Goal: Information Seeking & Learning: Learn about a topic

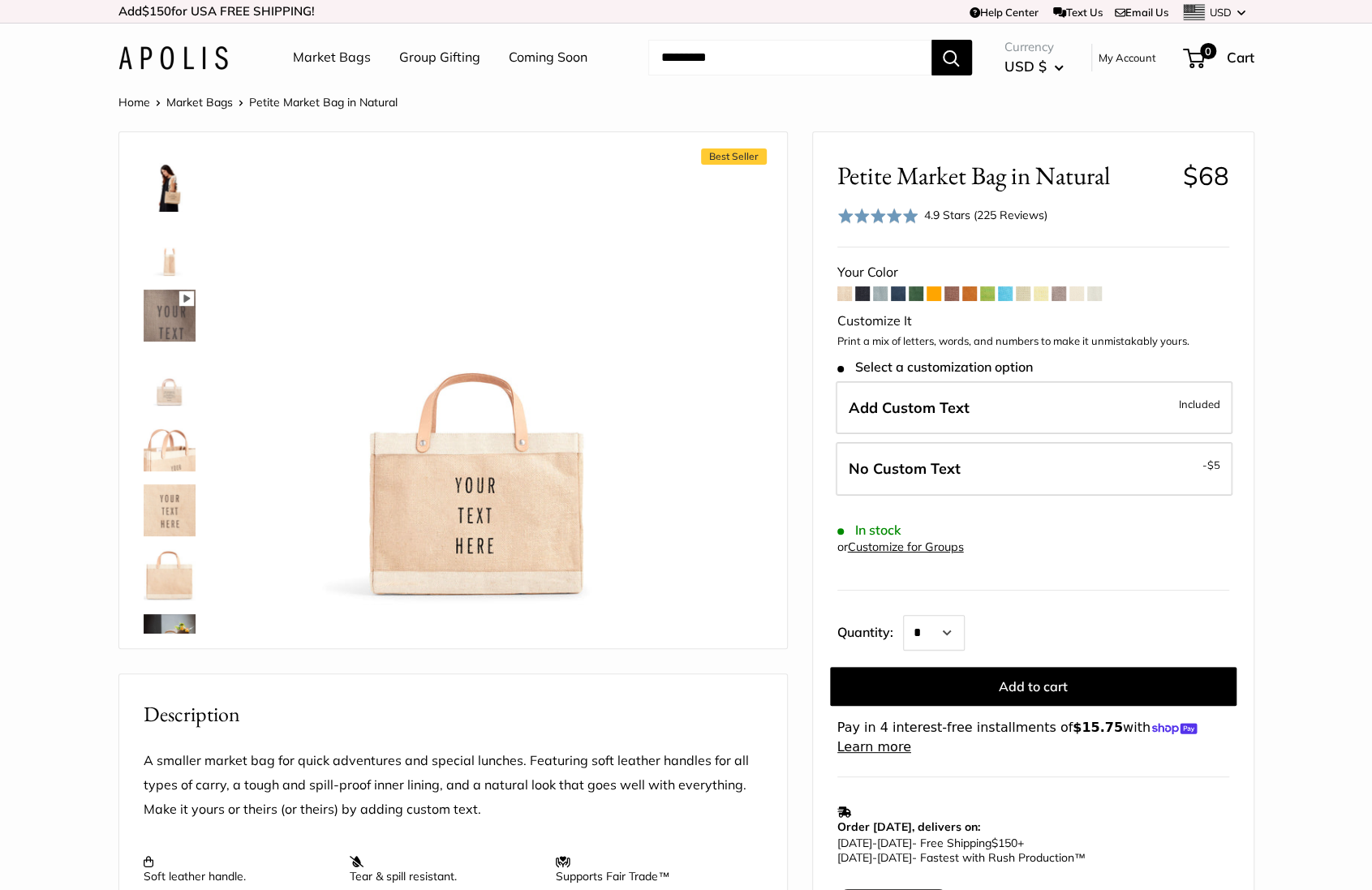
click at [172, 573] on img at bounding box center [169, 575] width 52 height 52
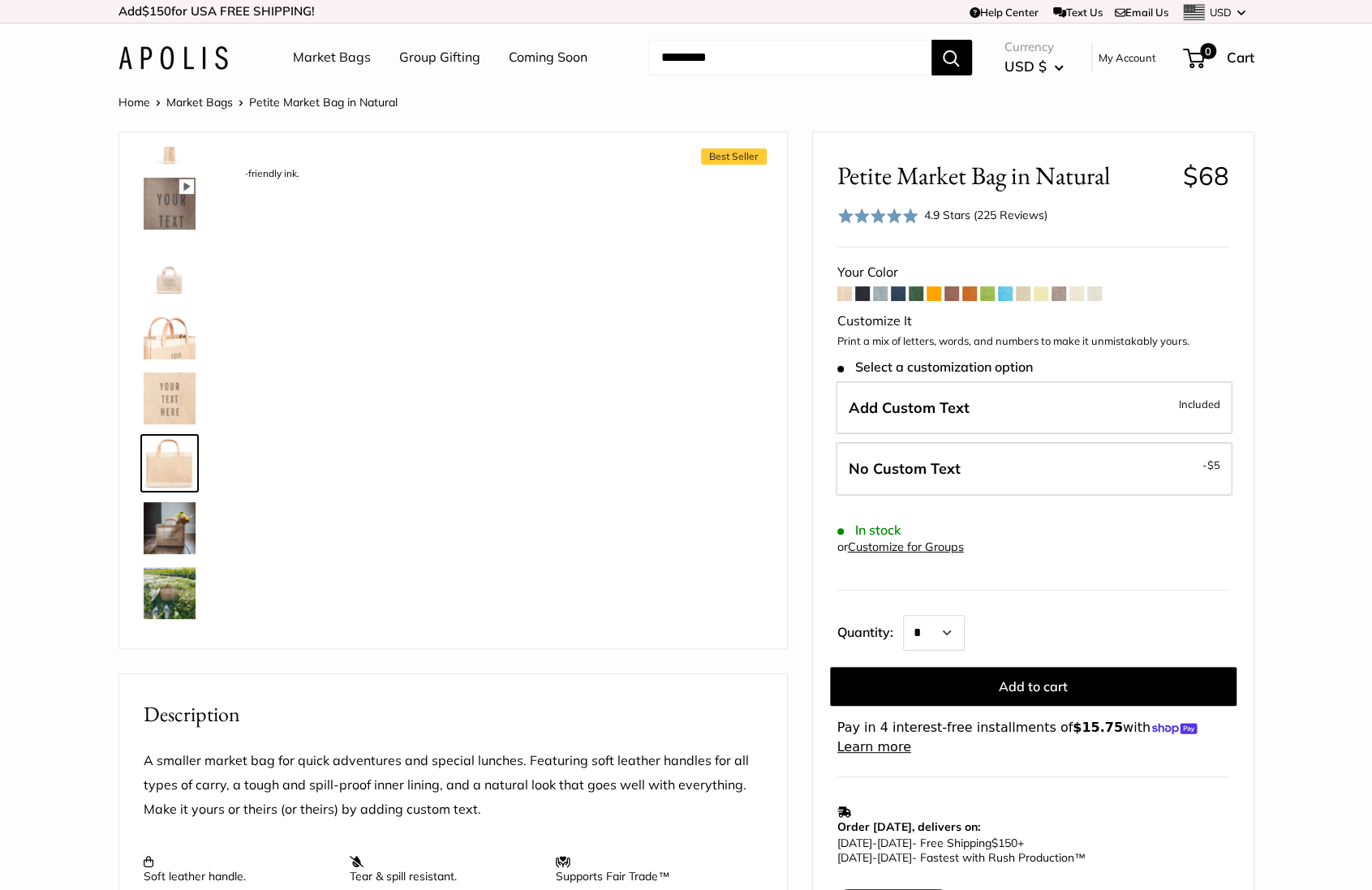
scroll to position [770, 0]
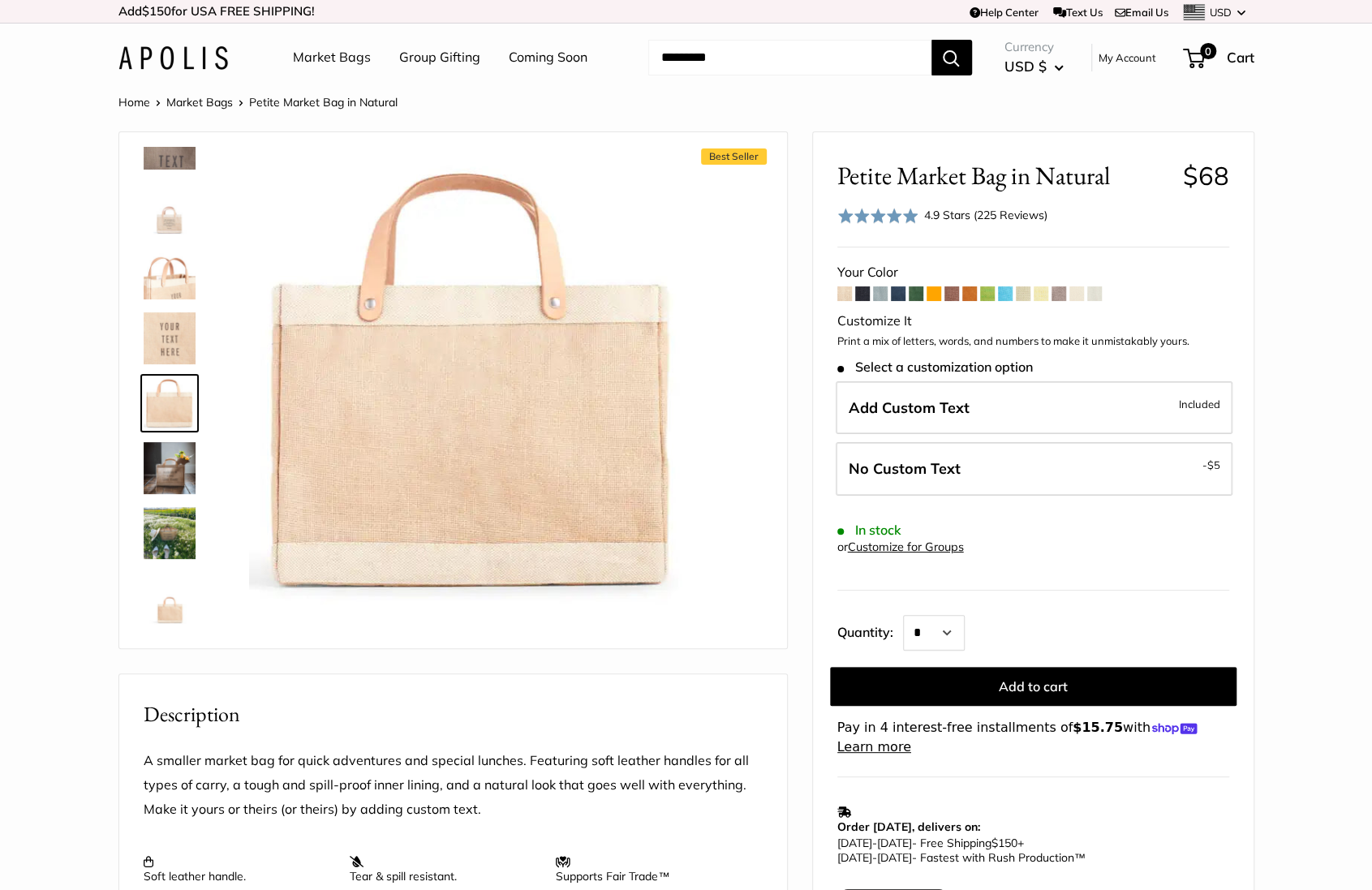
drag, startPoint x: 534, startPoint y: 406, endPoint x: 386, endPoint y: 885, distance: 501.3
click at [1098, 293] on span at bounding box center [1095, 293] width 14 height 14
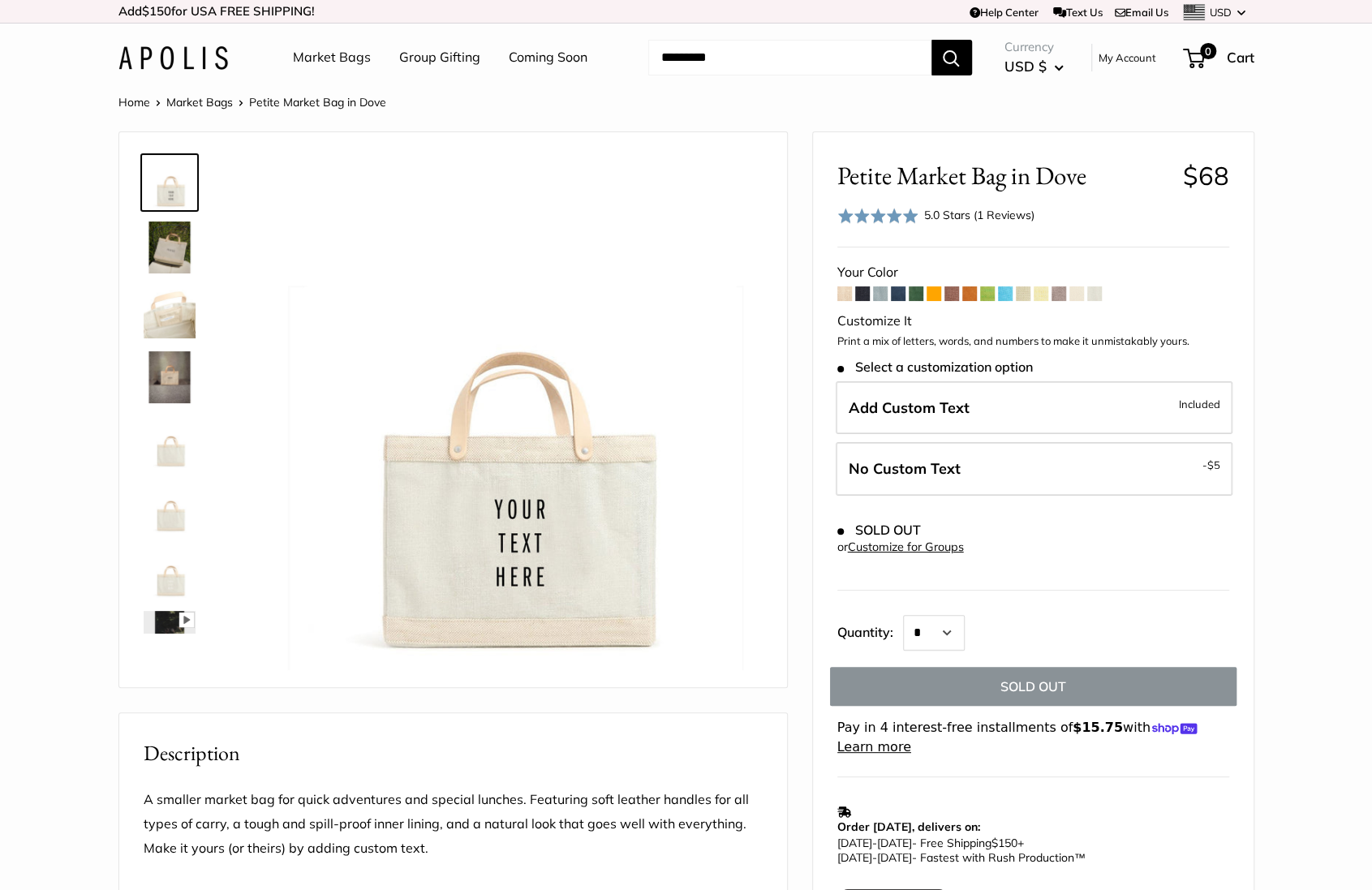
click at [1081, 293] on span at bounding box center [1077, 293] width 14 height 14
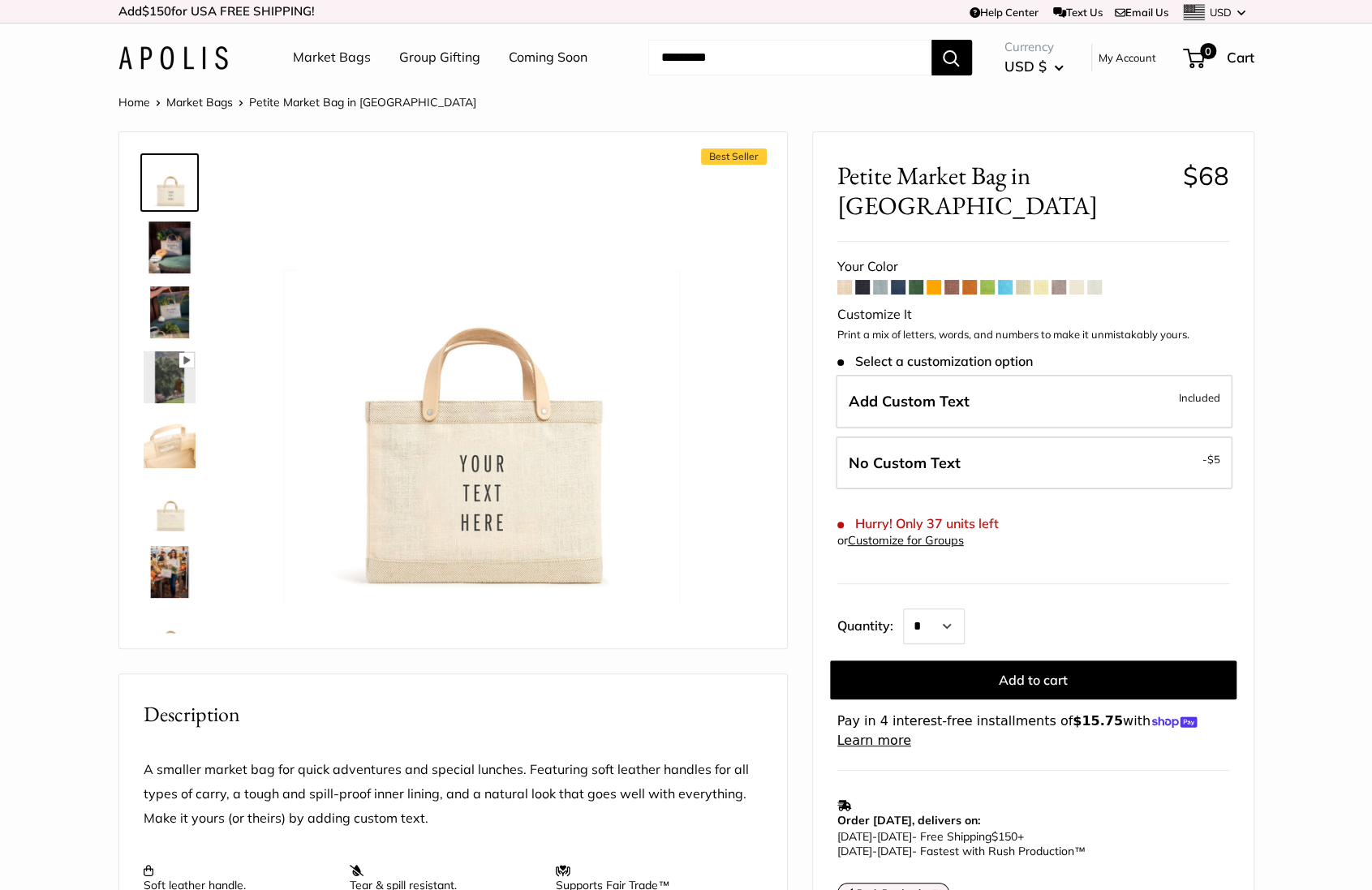
click at [317, 58] on link "Market Bags" at bounding box center [332, 57] width 78 height 24
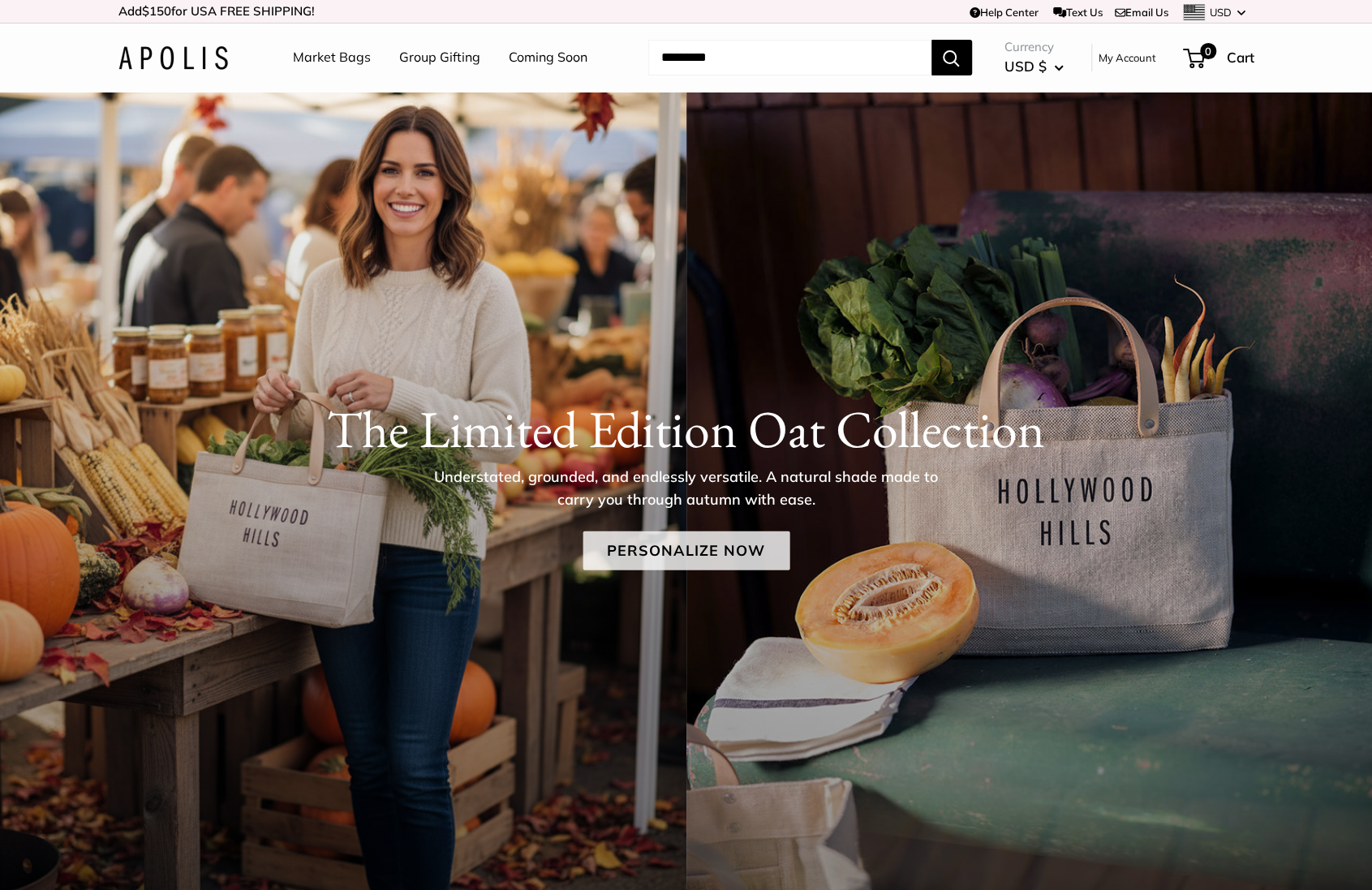
click at [771, 542] on link "Personalize Now" at bounding box center [686, 550] width 207 height 39
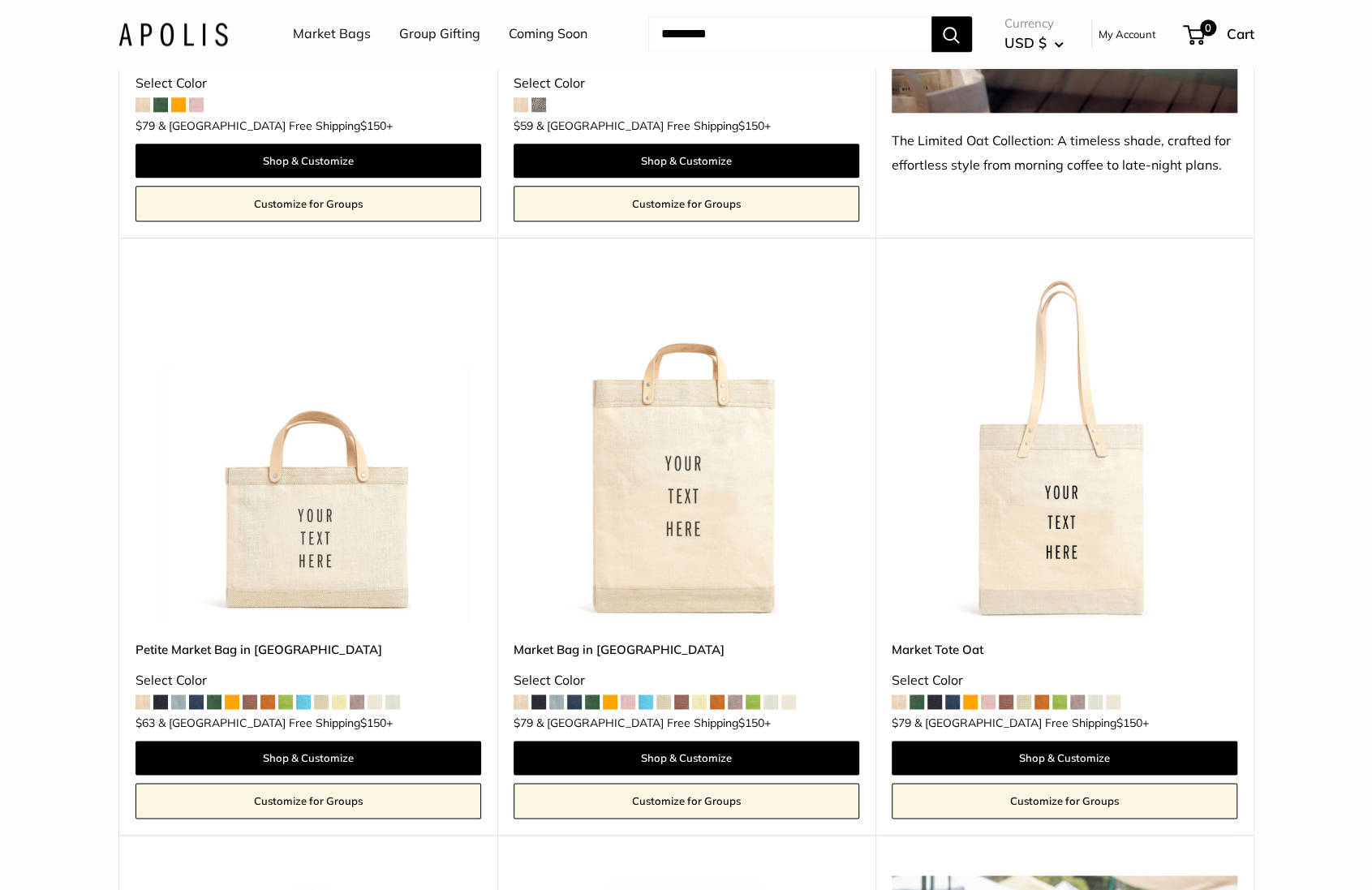
scroll to position [1216, 0]
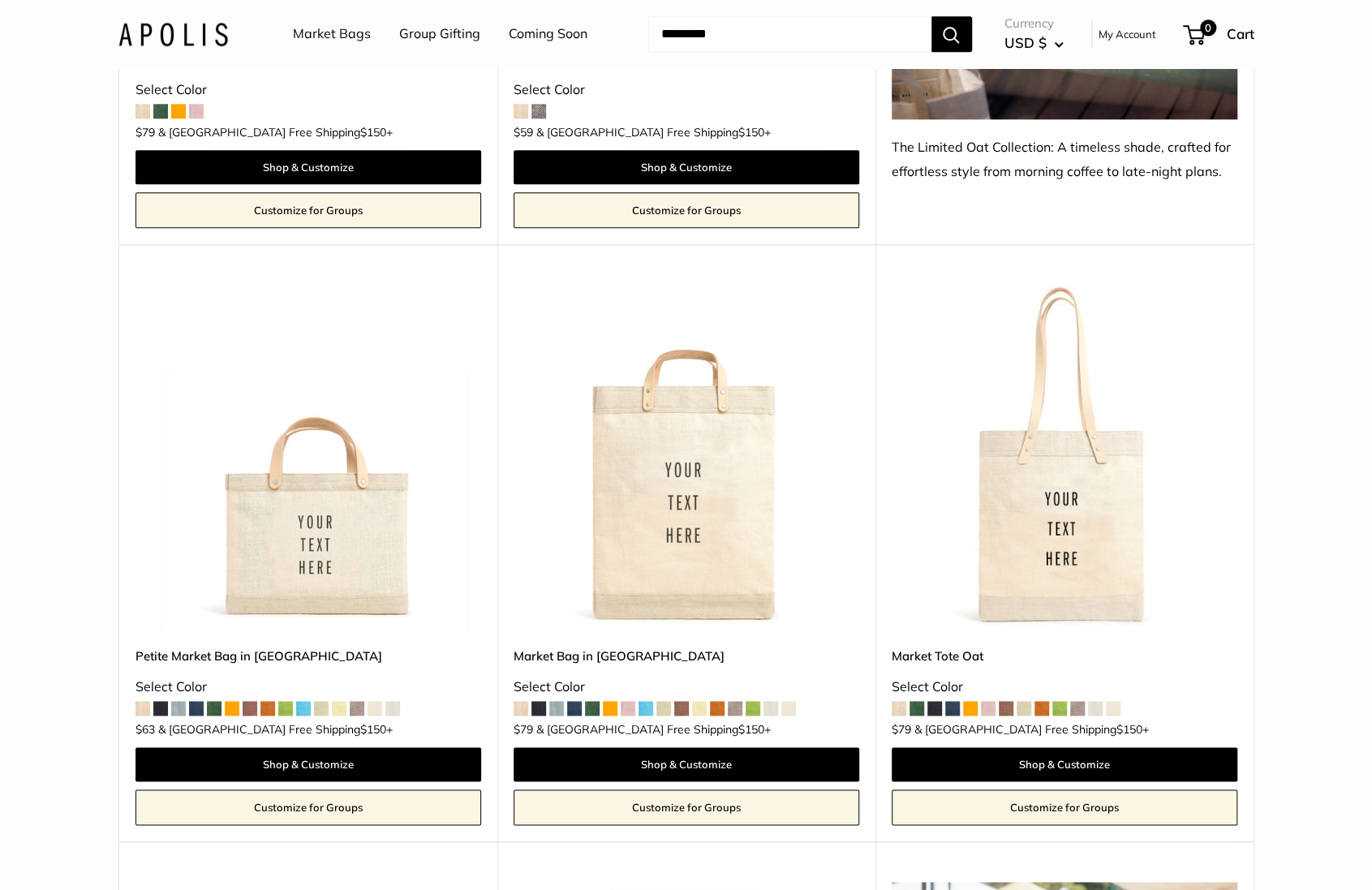
click at [0, 0] on img at bounding box center [0, 0] width 0 height 0
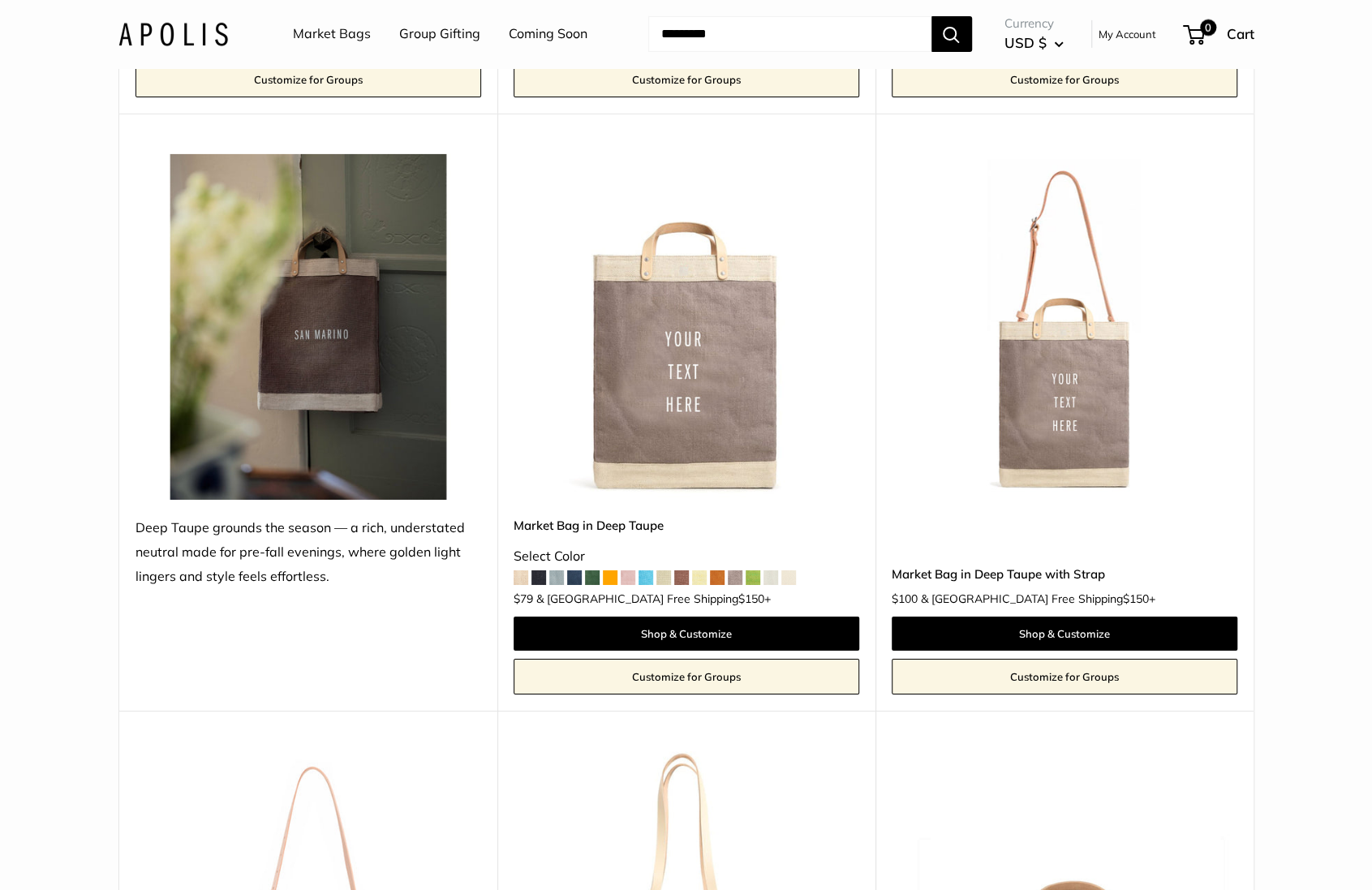
scroll to position [3593, 0]
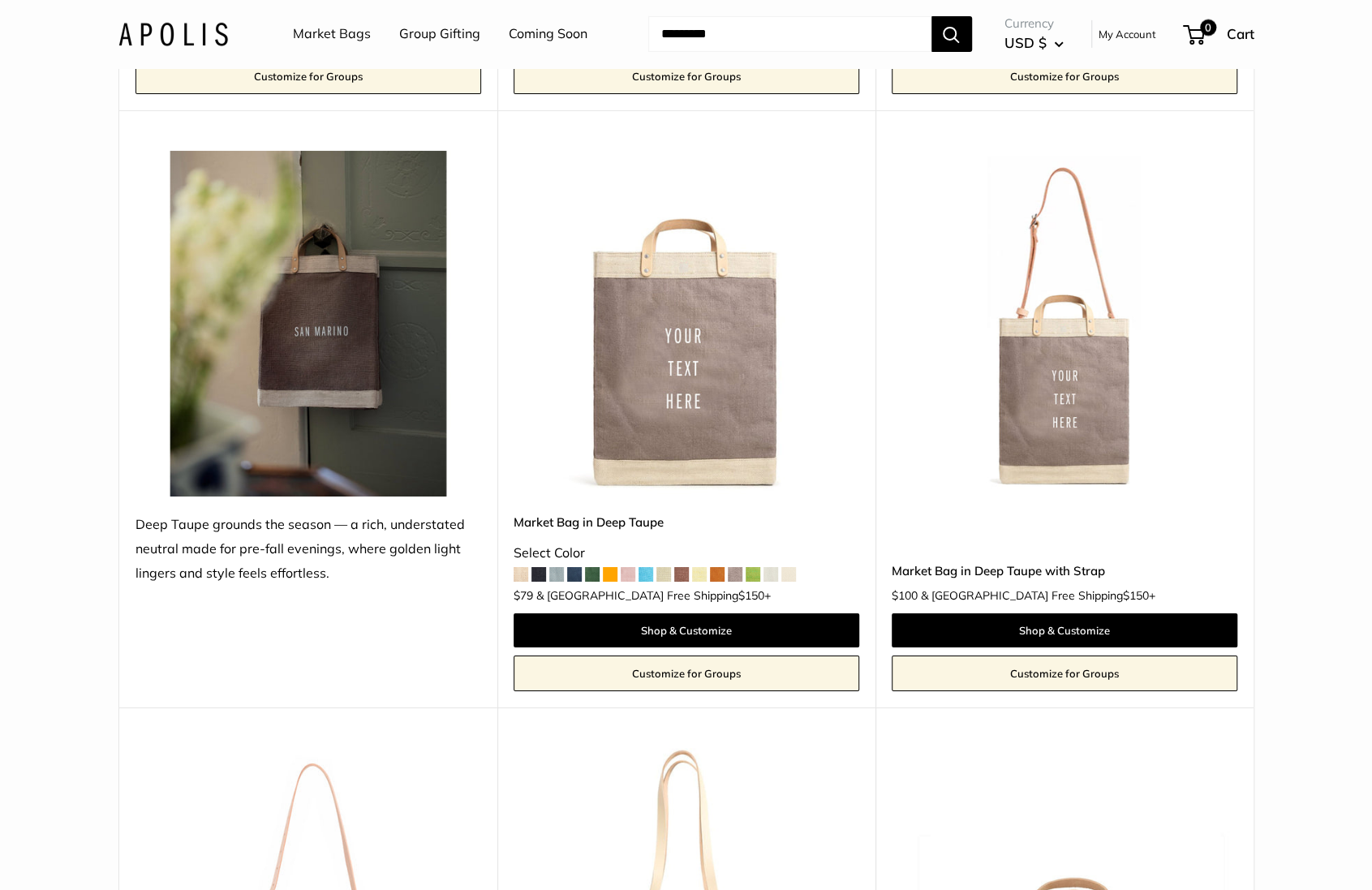
click at [0, 0] on img at bounding box center [0, 0] width 0 height 0
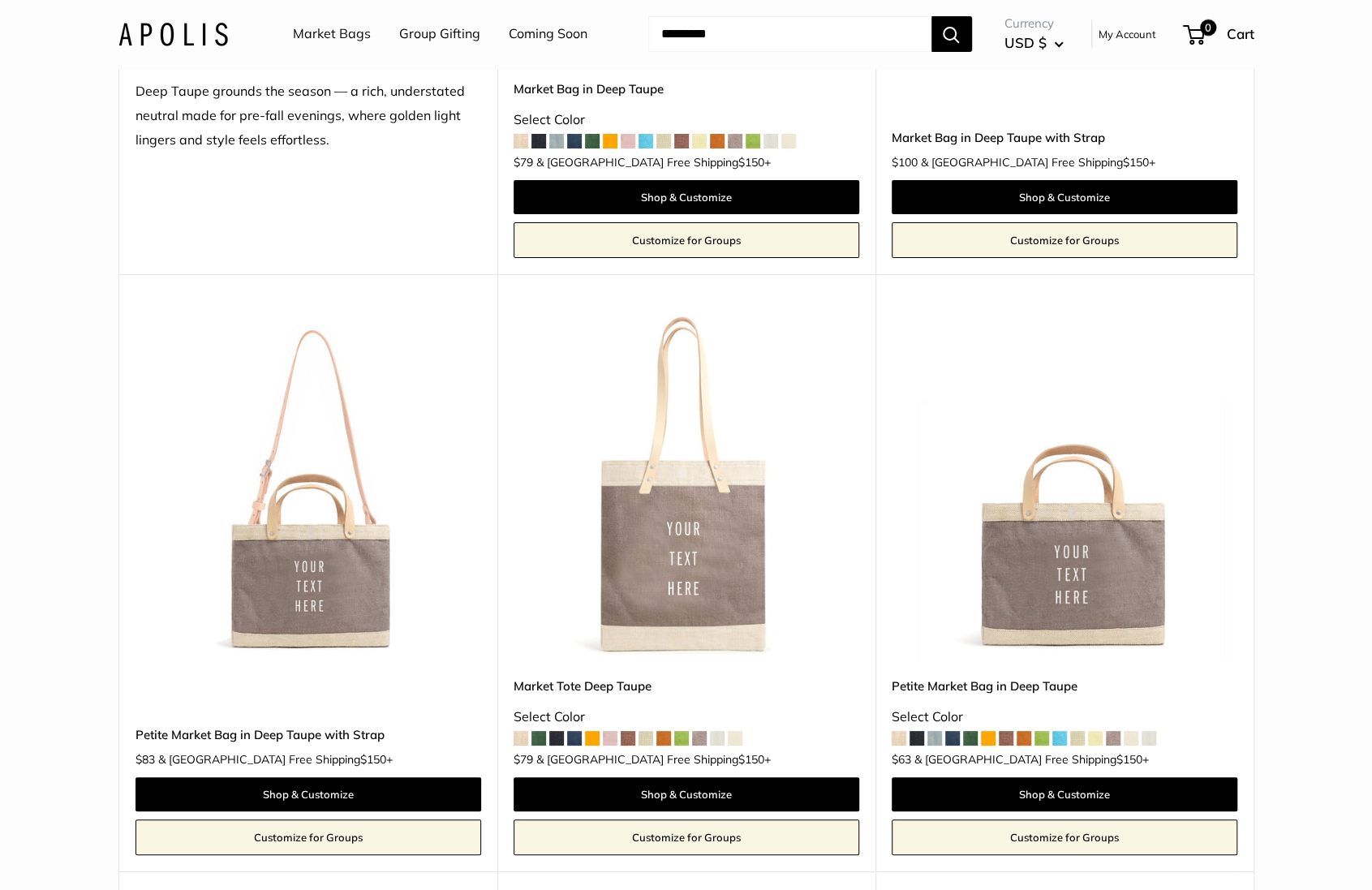
scroll to position [4028, 0]
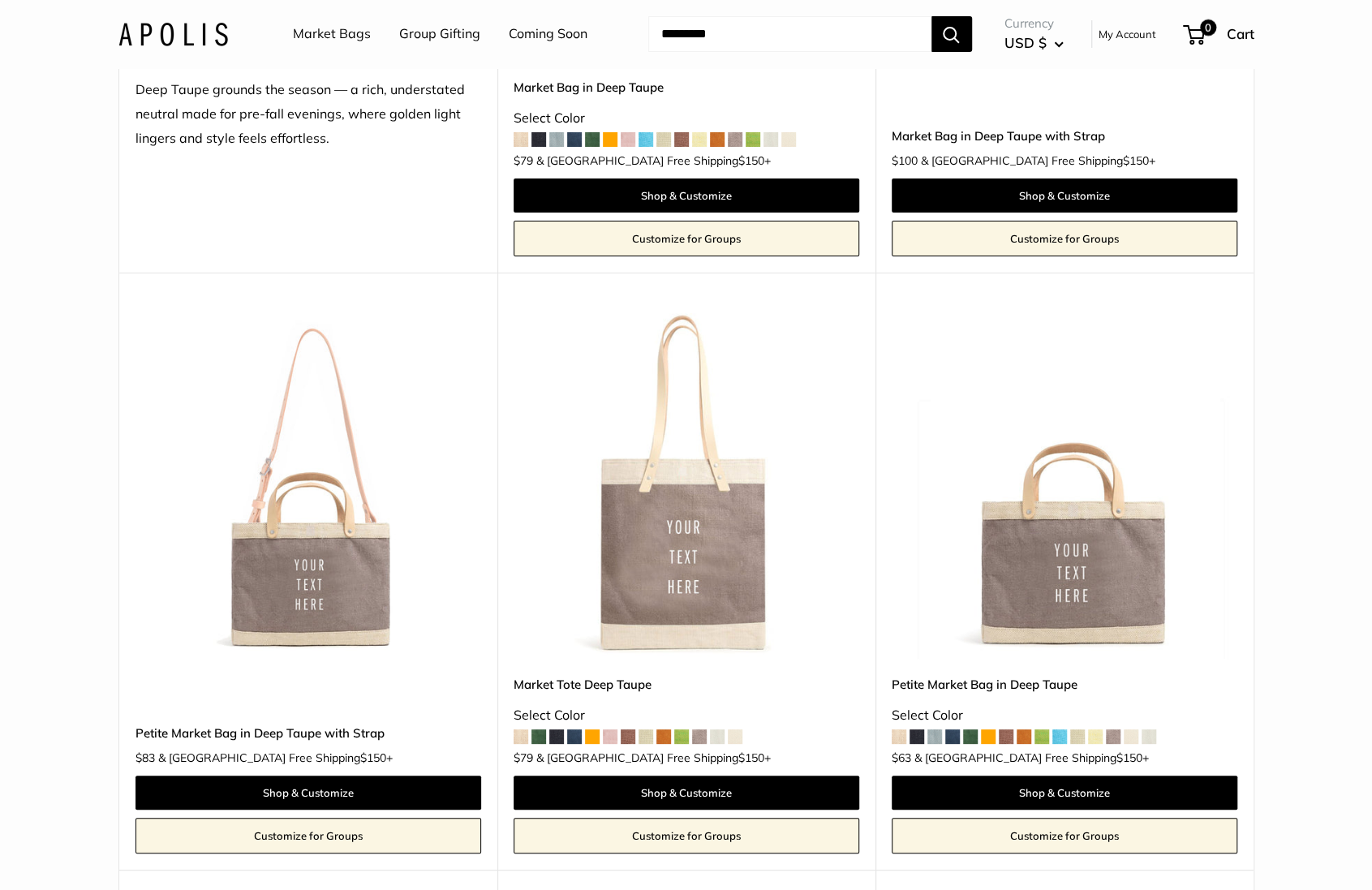
click at [0, 0] on img at bounding box center [0, 0] width 0 height 0
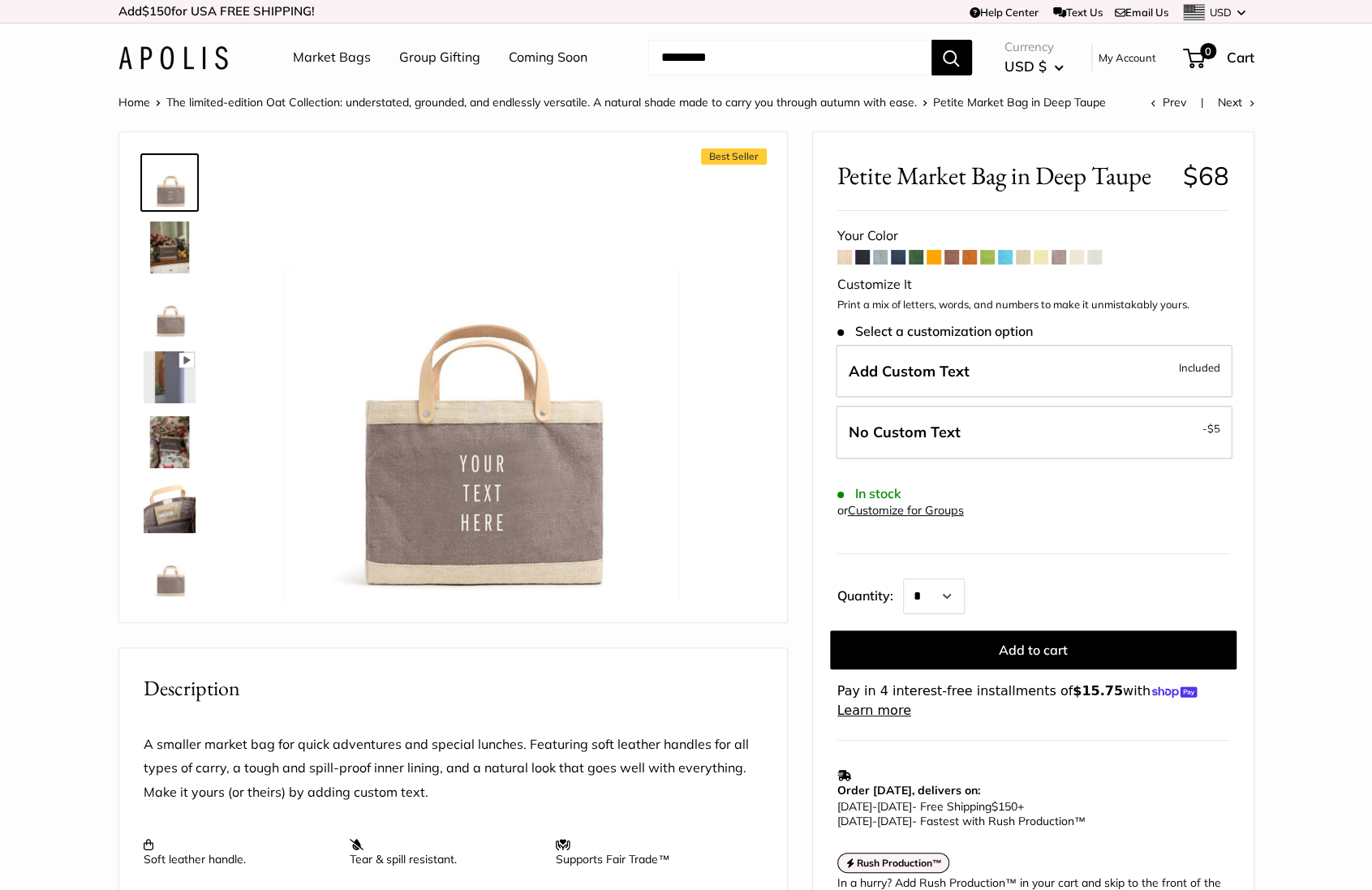
click at [526, 58] on link "Coming Soon" at bounding box center [548, 57] width 79 height 24
